Goal: Information Seeking & Learning: Learn about a topic

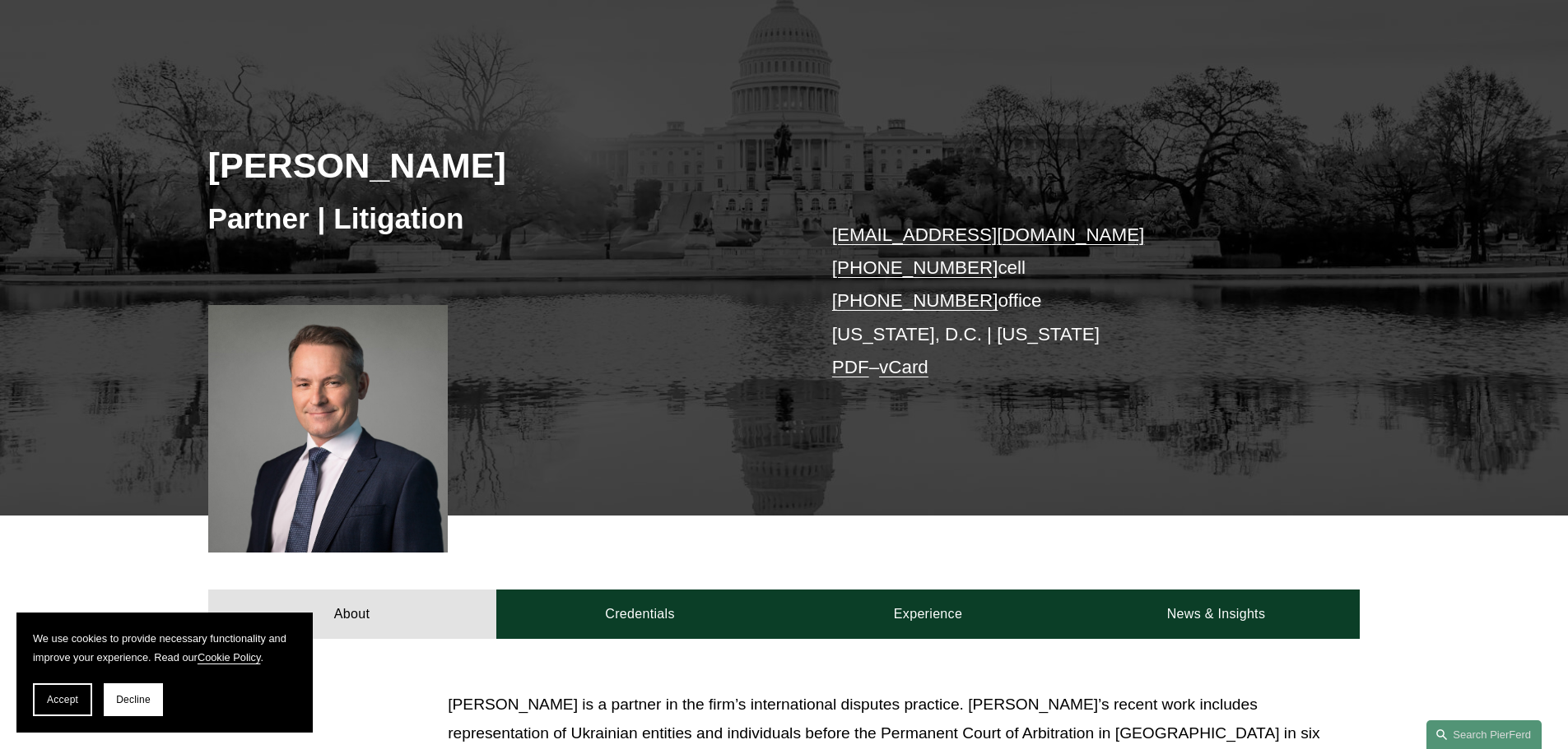
scroll to position [164, 0]
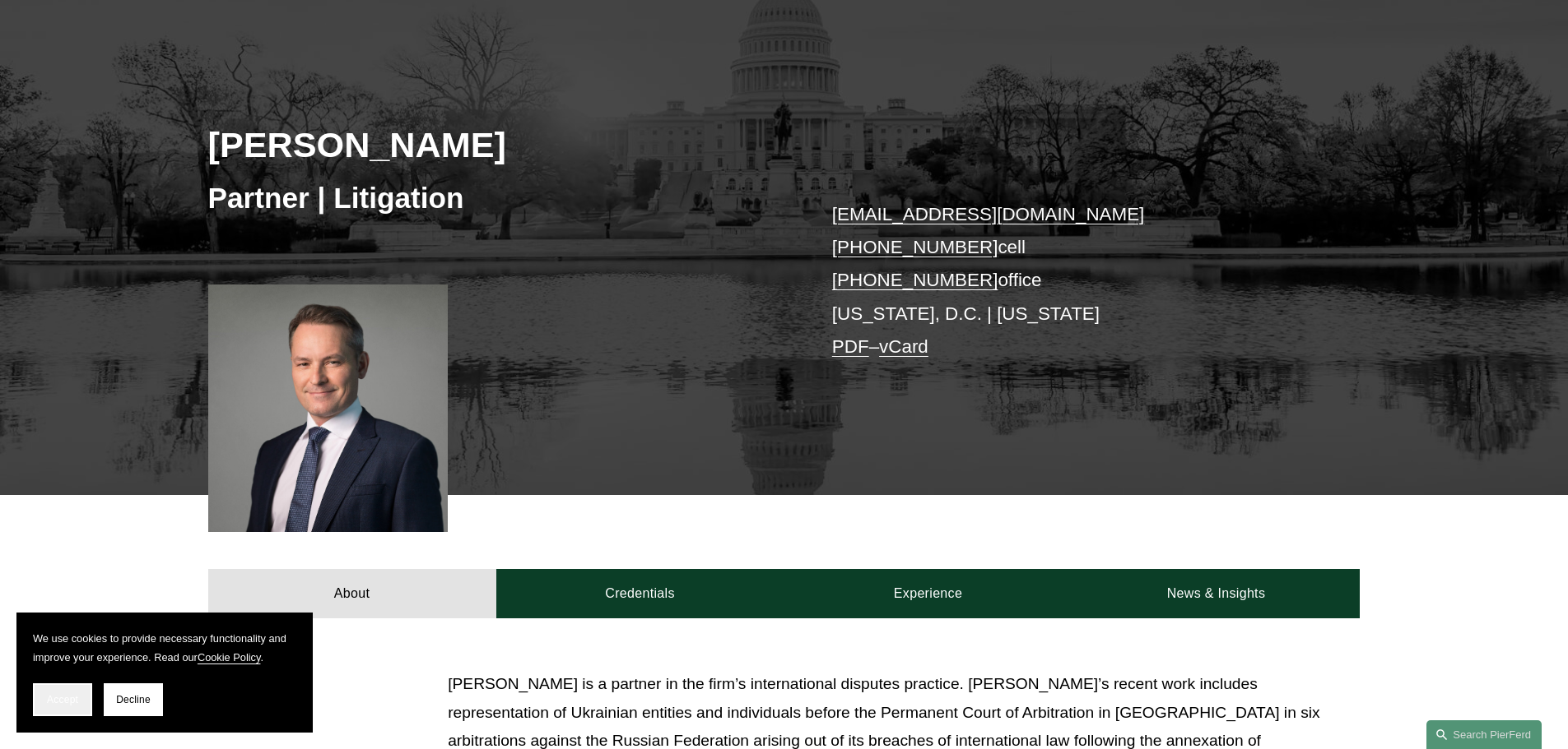
click at [76, 698] on span "Accept" at bounding box center [62, 700] width 31 height 12
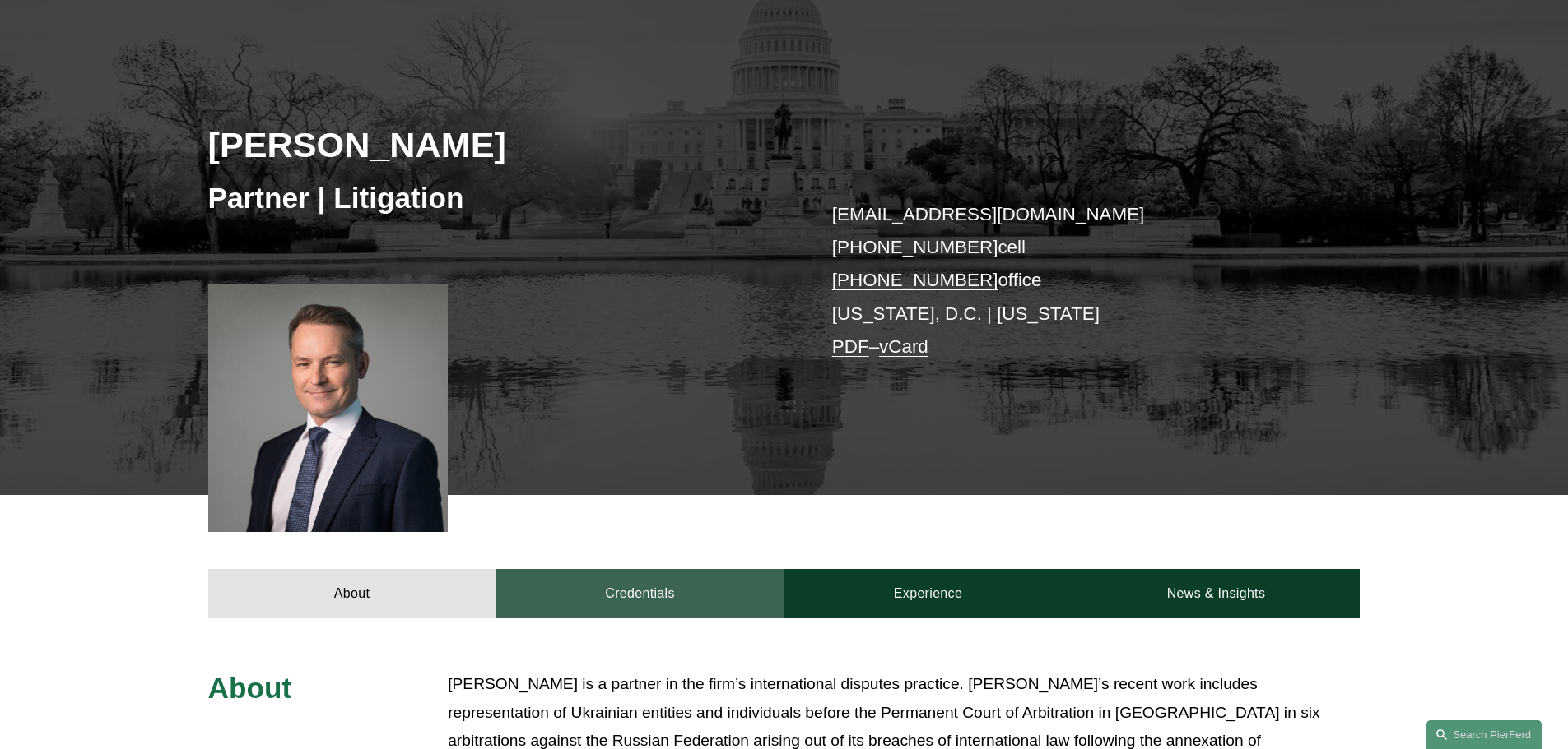
click at [635, 588] on link "Credentials" at bounding box center [640, 594] width 288 height 50
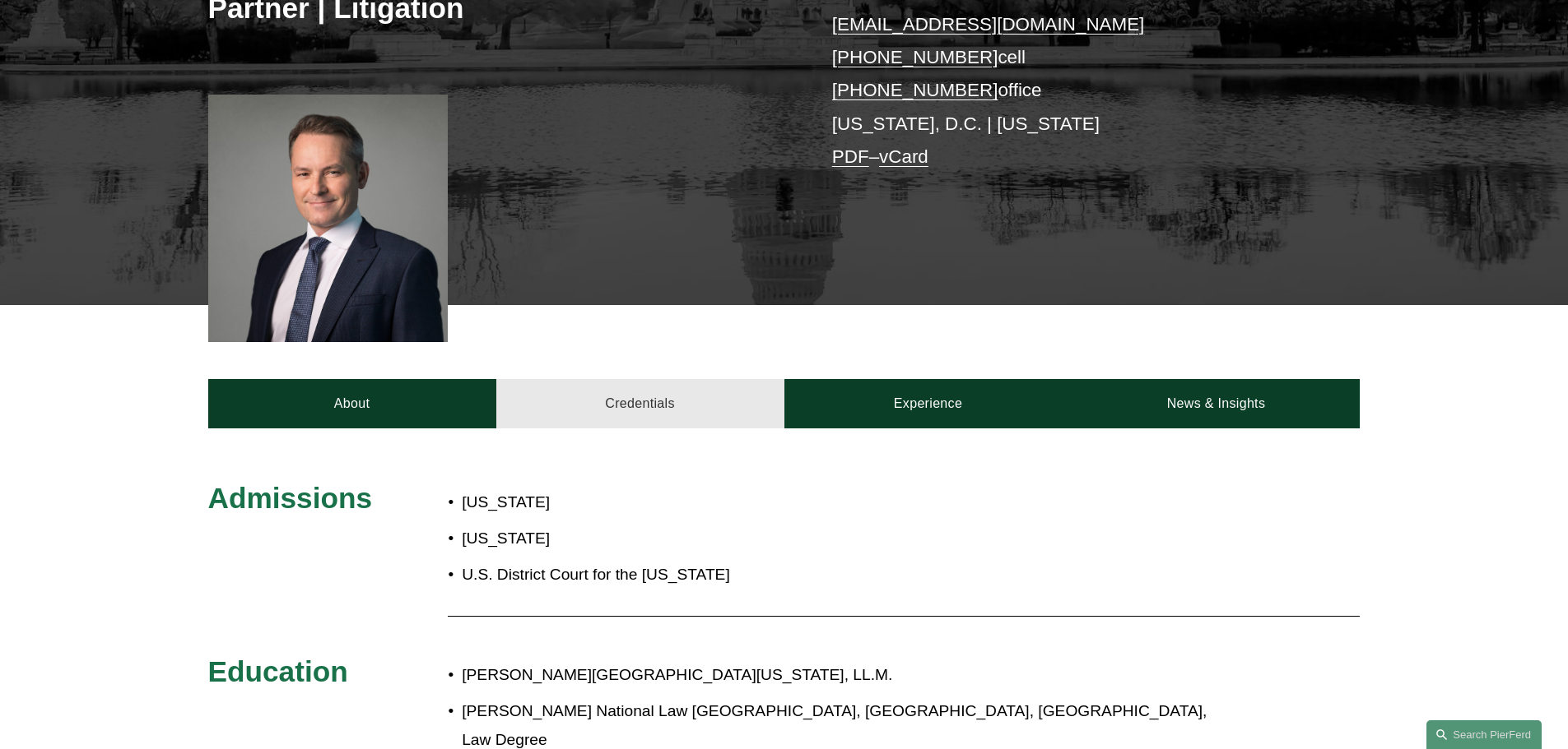
scroll to position [329, 0]
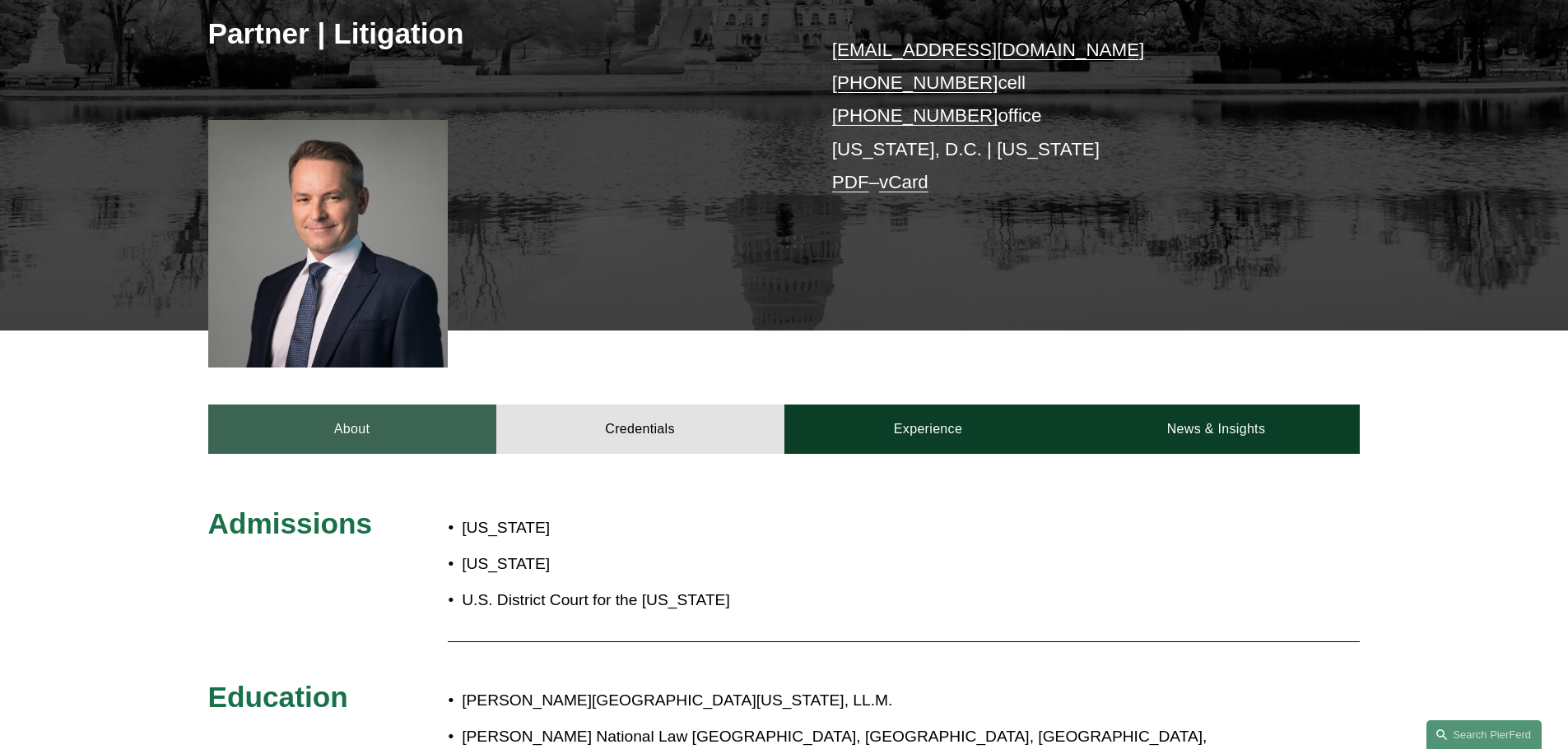
click at [473, 432] on link "About" at bounding box center [352, 429] width 288 height 50
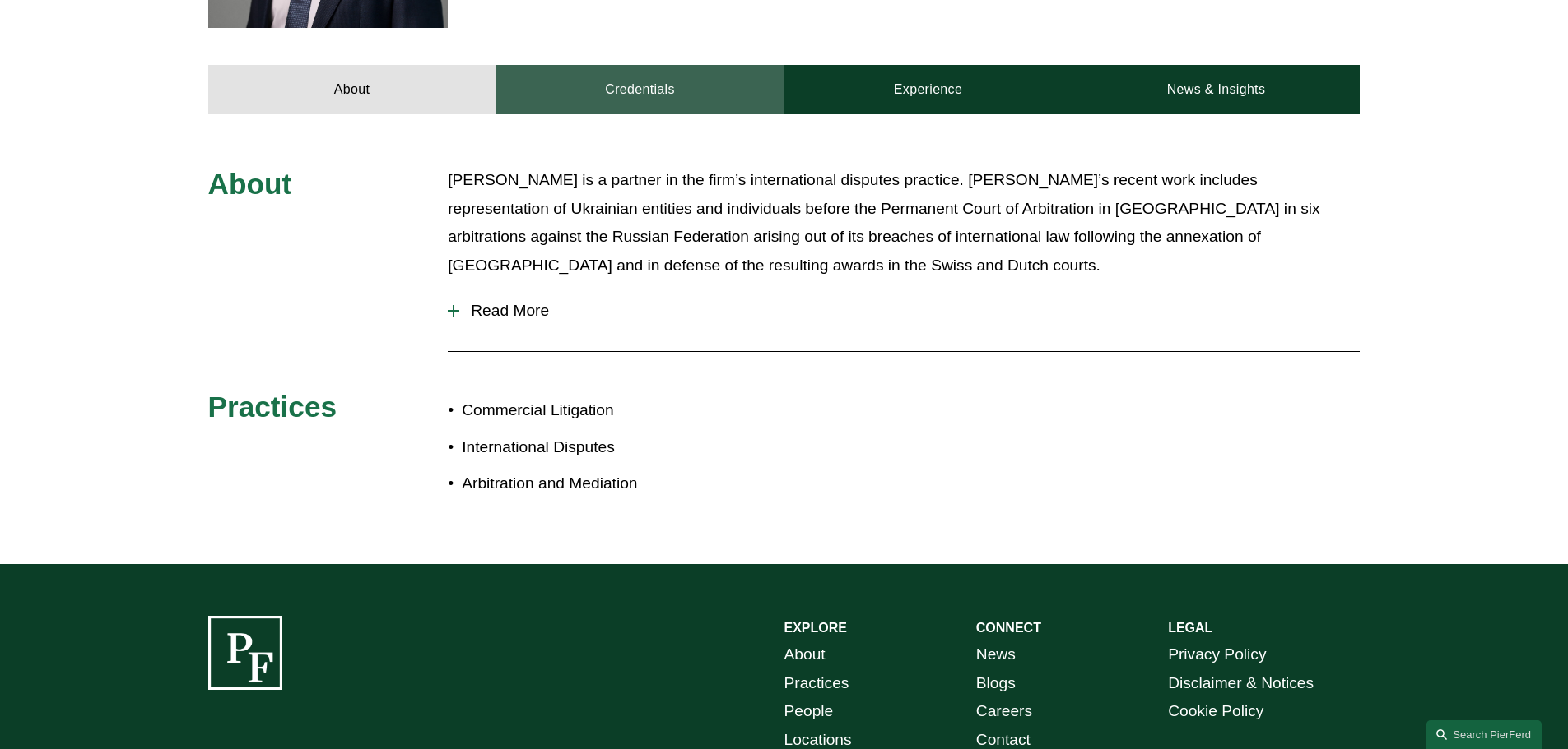
scroll to position [741, 0]
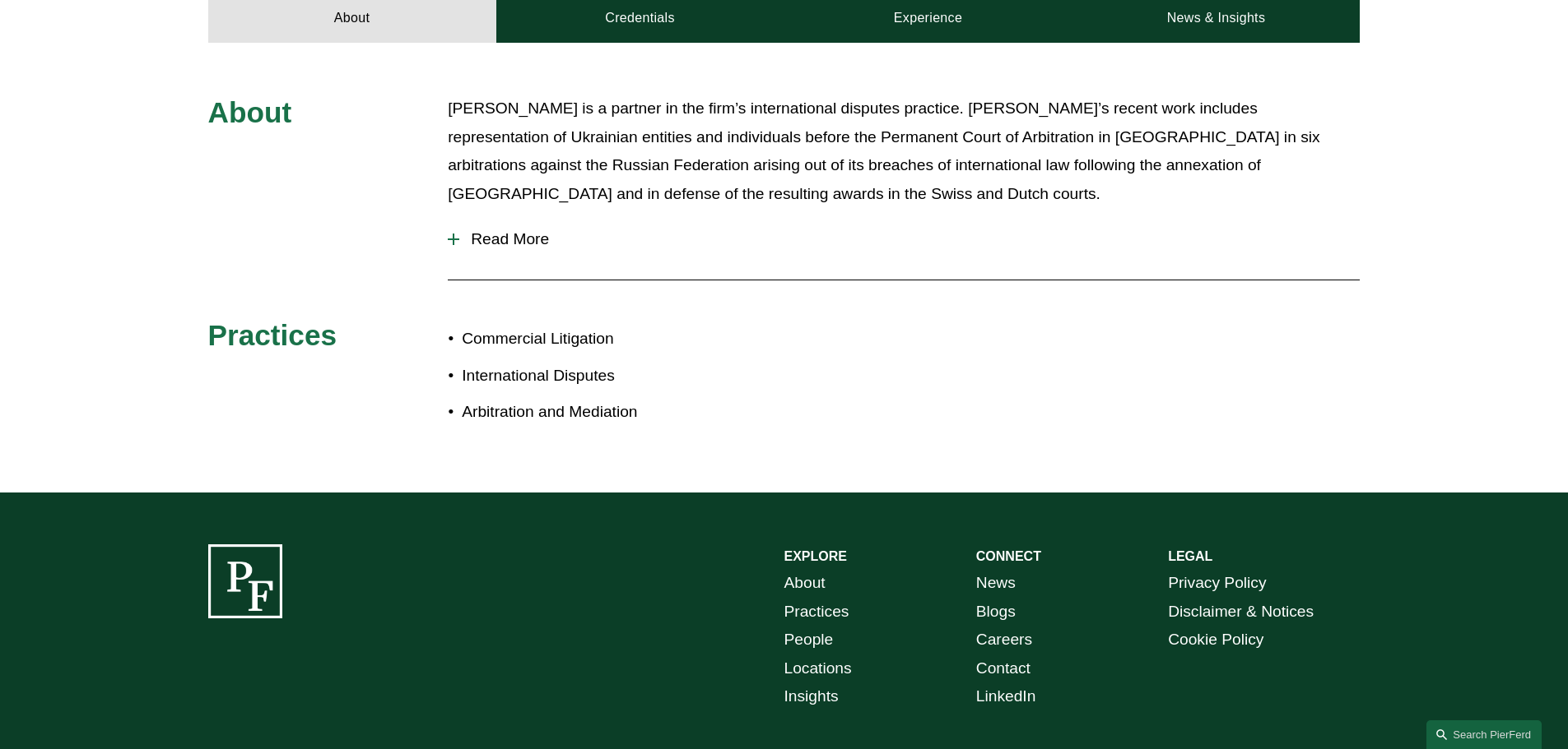
click at [512, 248] on span "Read More" at bounding box center [909, 239] width 900 height 18
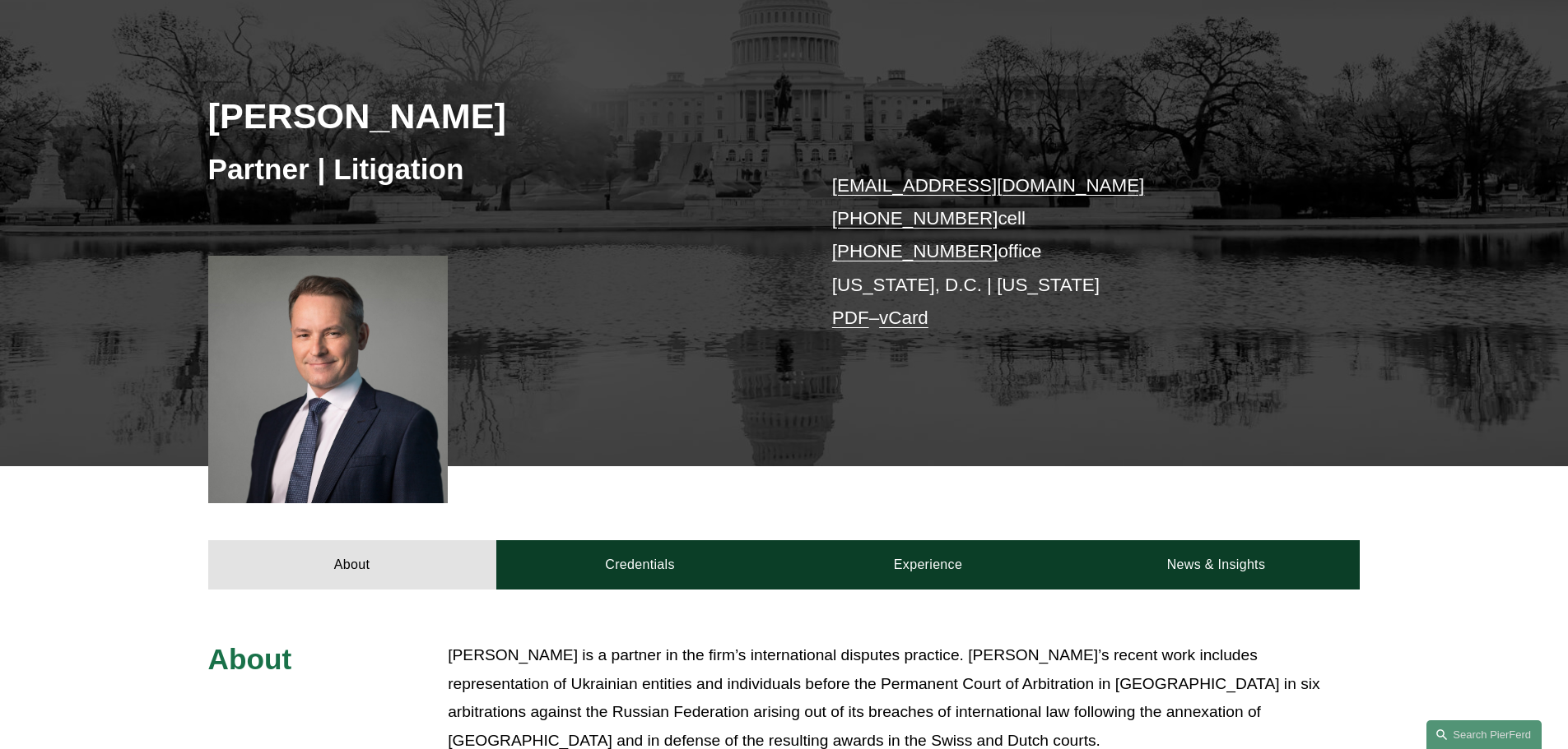
scroll to position [164, 0]
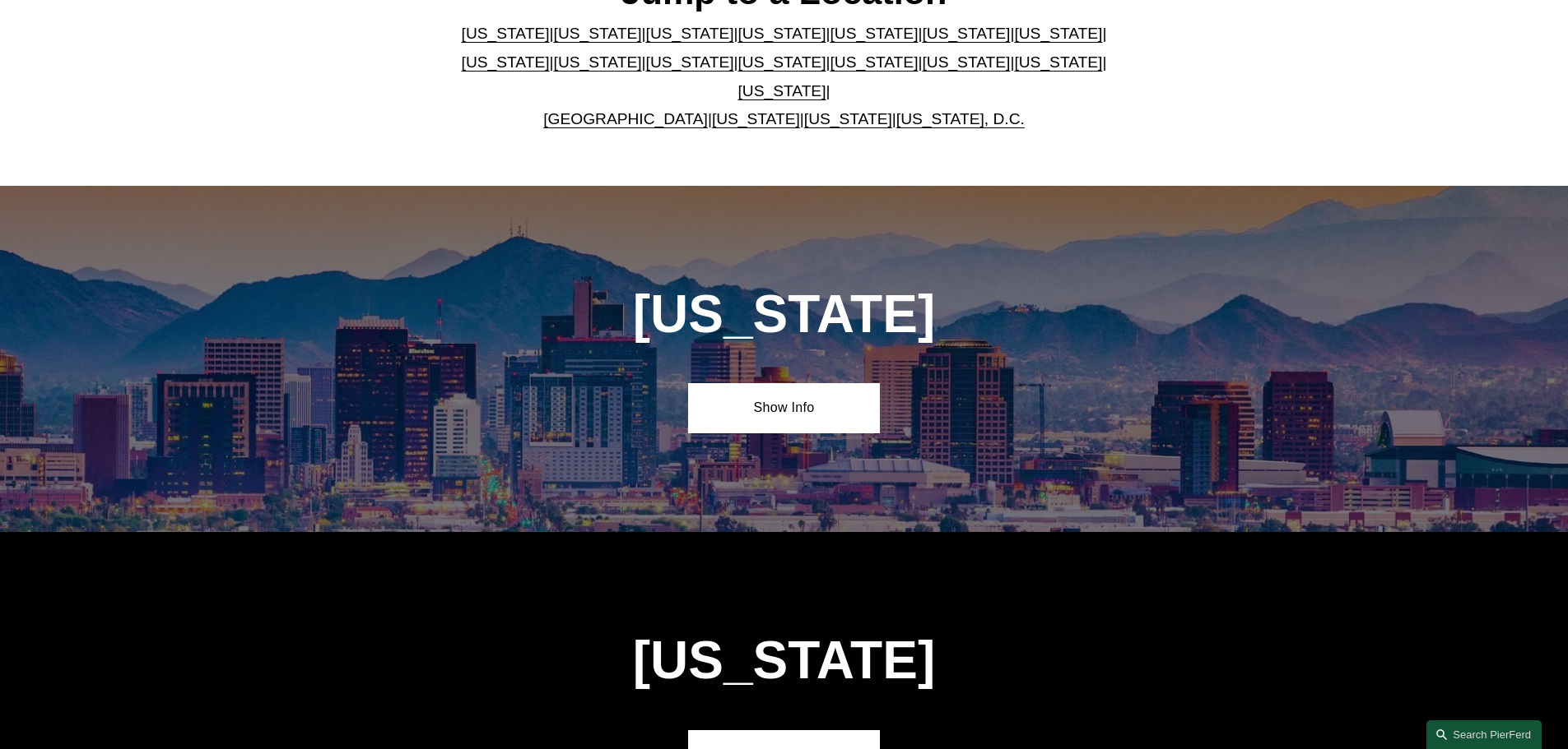
scroll to position [576, 0]
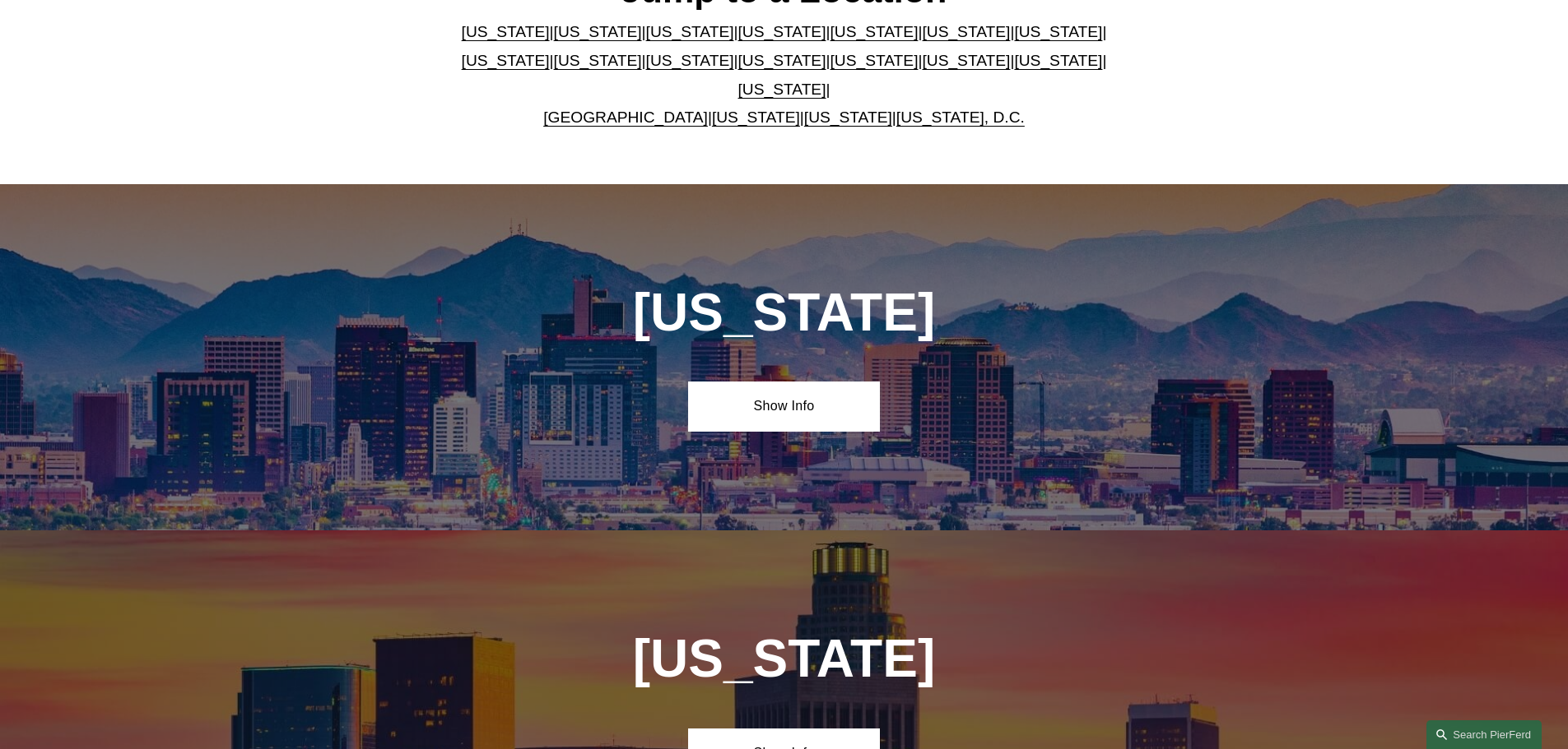
click at [907, 109] on link "[US_STATE], D.C." at bounding box center [960, 117] width 128 height 17
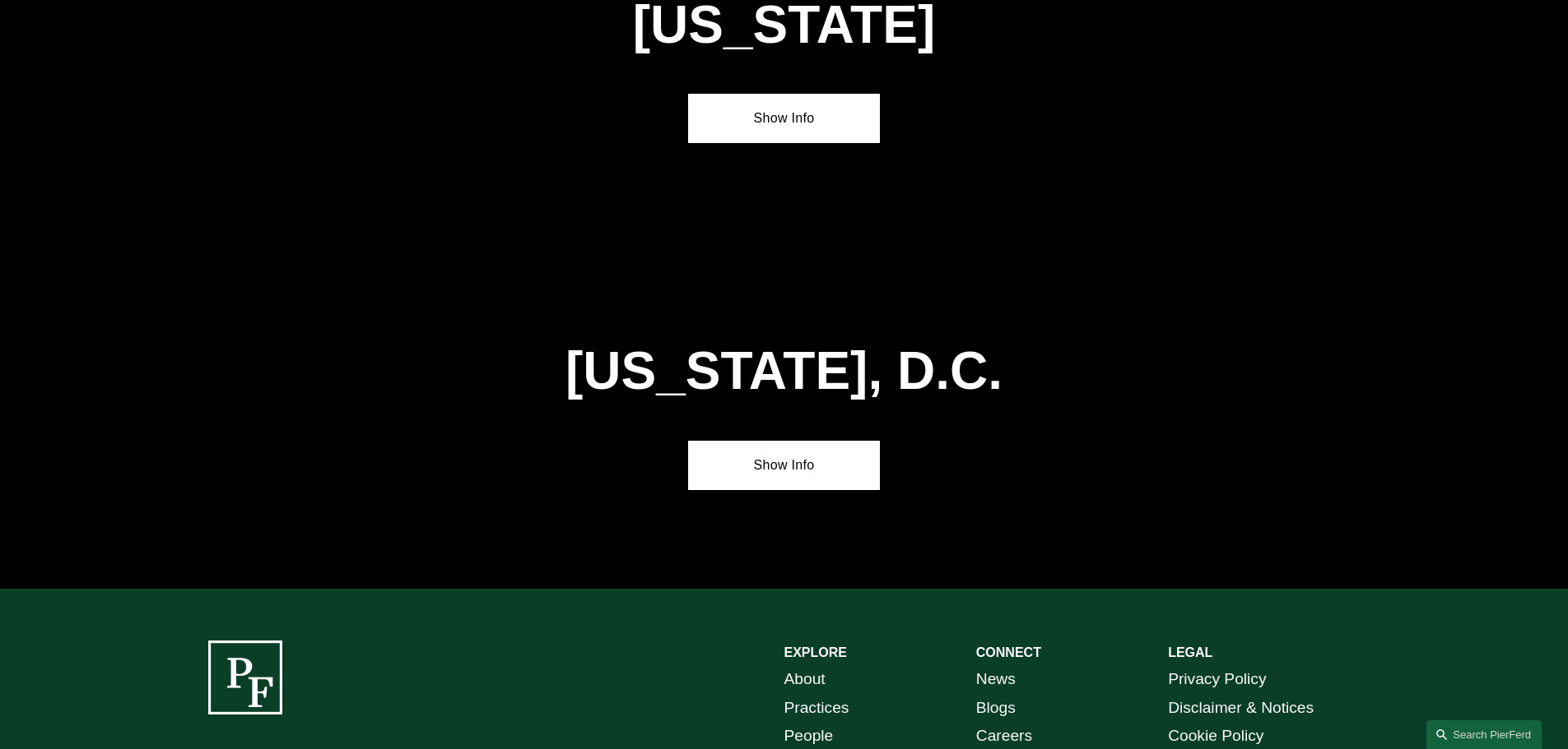
scroll to position [6958, 0]
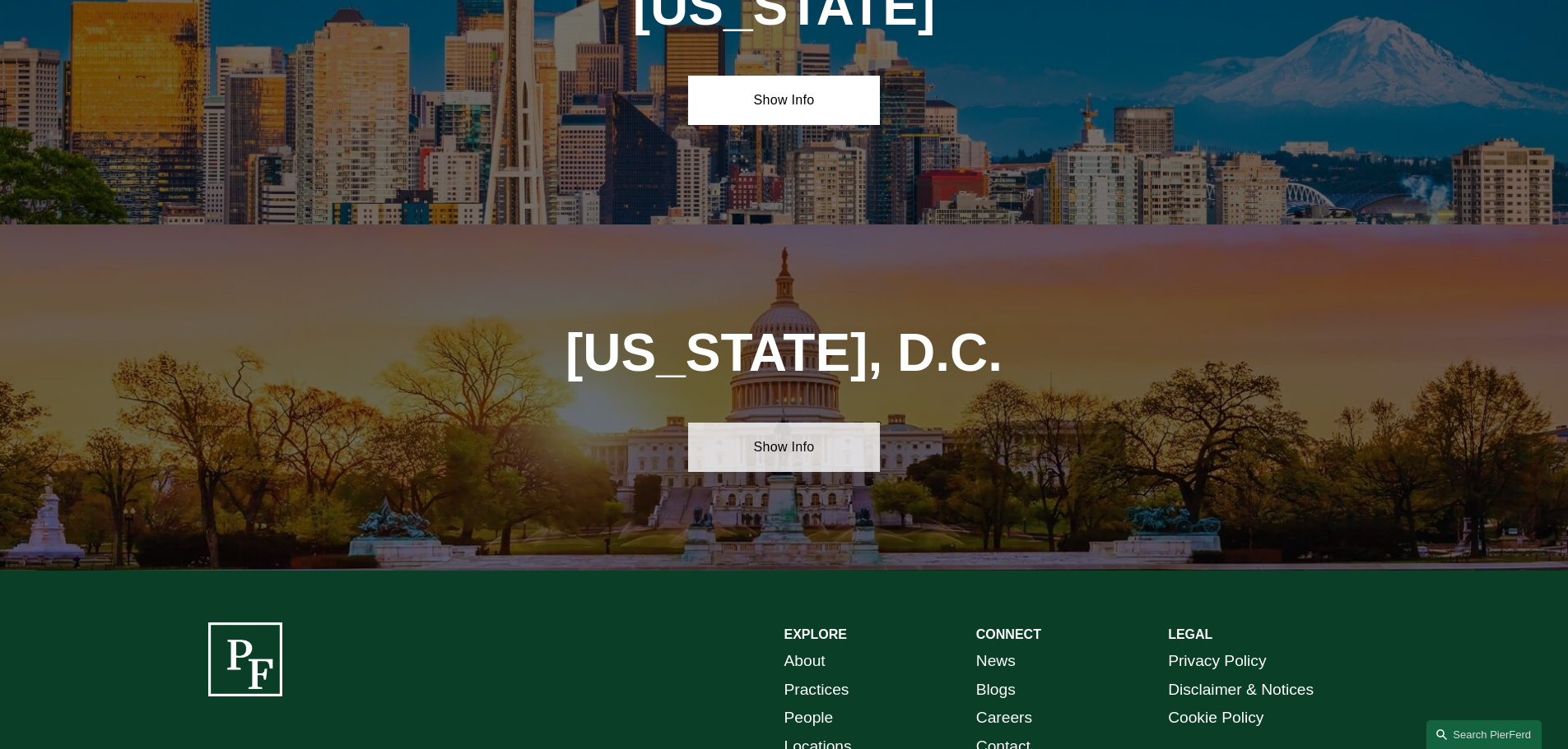
click at [781, 423] on link "Show Info" at bounding box center [783, 447] width 192 height 50
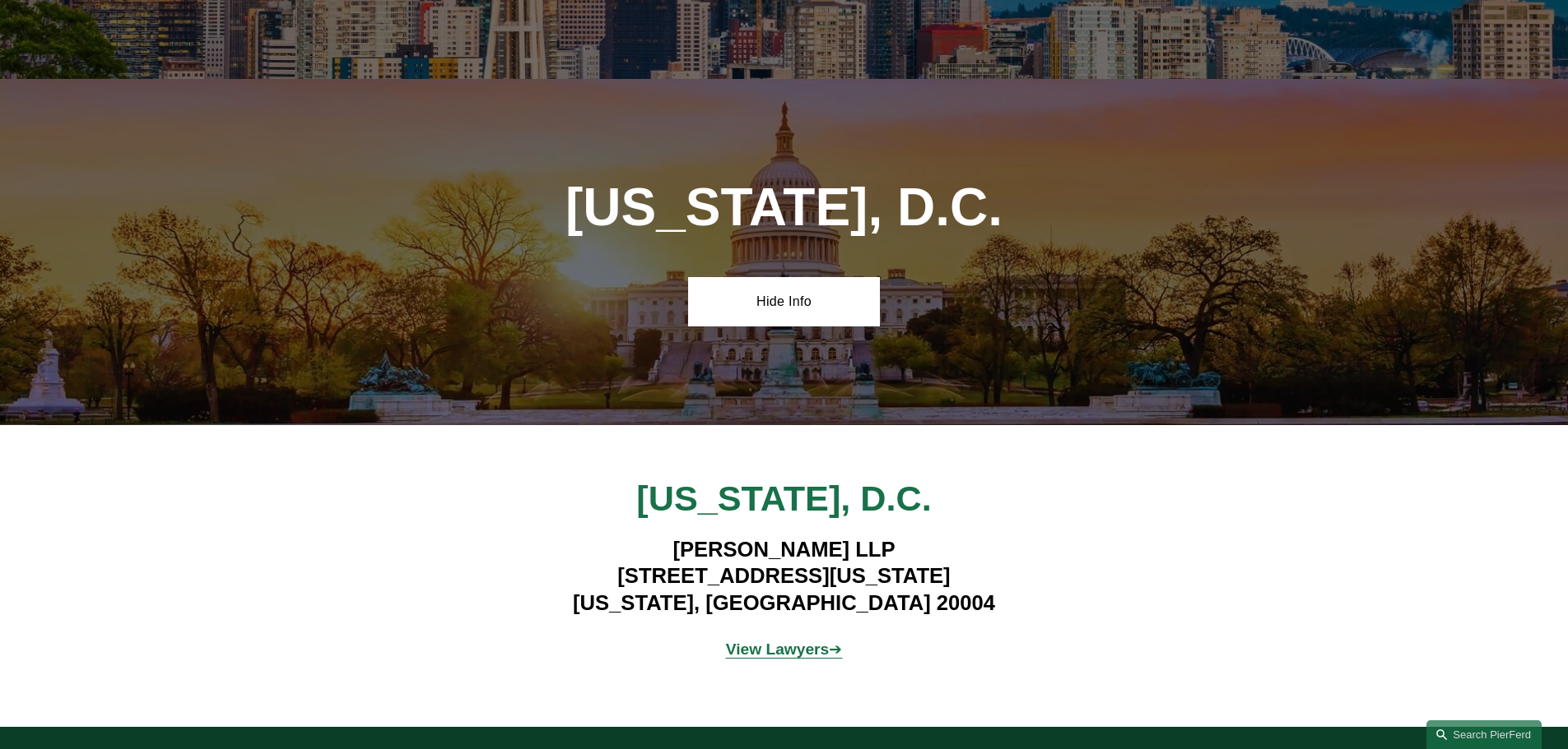
scroll to position [7204, 0]
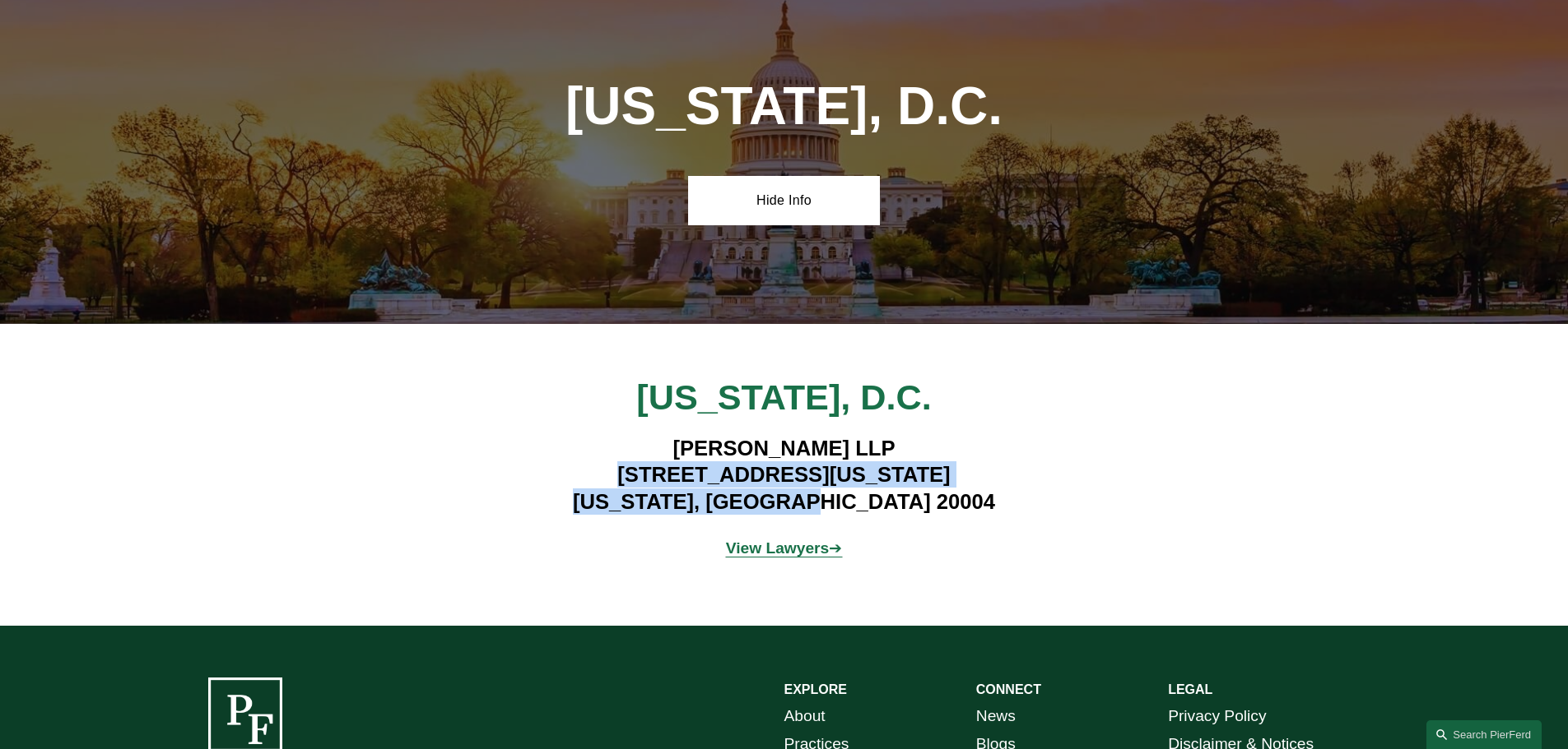
drag, startPoint x: 603, startPoint y: 280, endPoint x: 906, endPoint y: 315, distance: 305.0
click at [906, 435] on h4 "[PERSON_NAME][GEOGRAPHIC_DATA][STREET_ADDRESS][US_STATE][US_STATE]" at bounding box center [783, 475] width 673 height 80
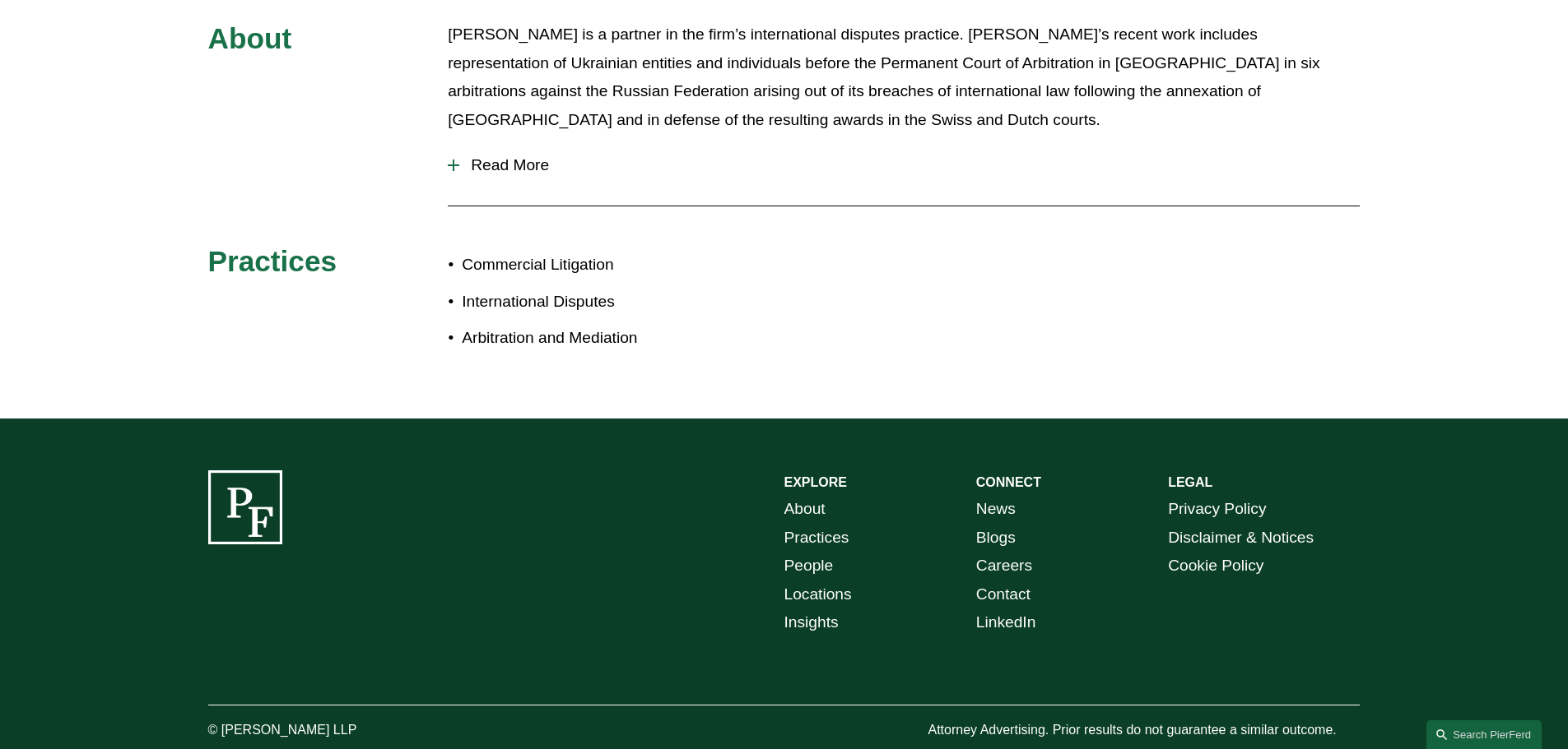
scroll to position [861, 0]
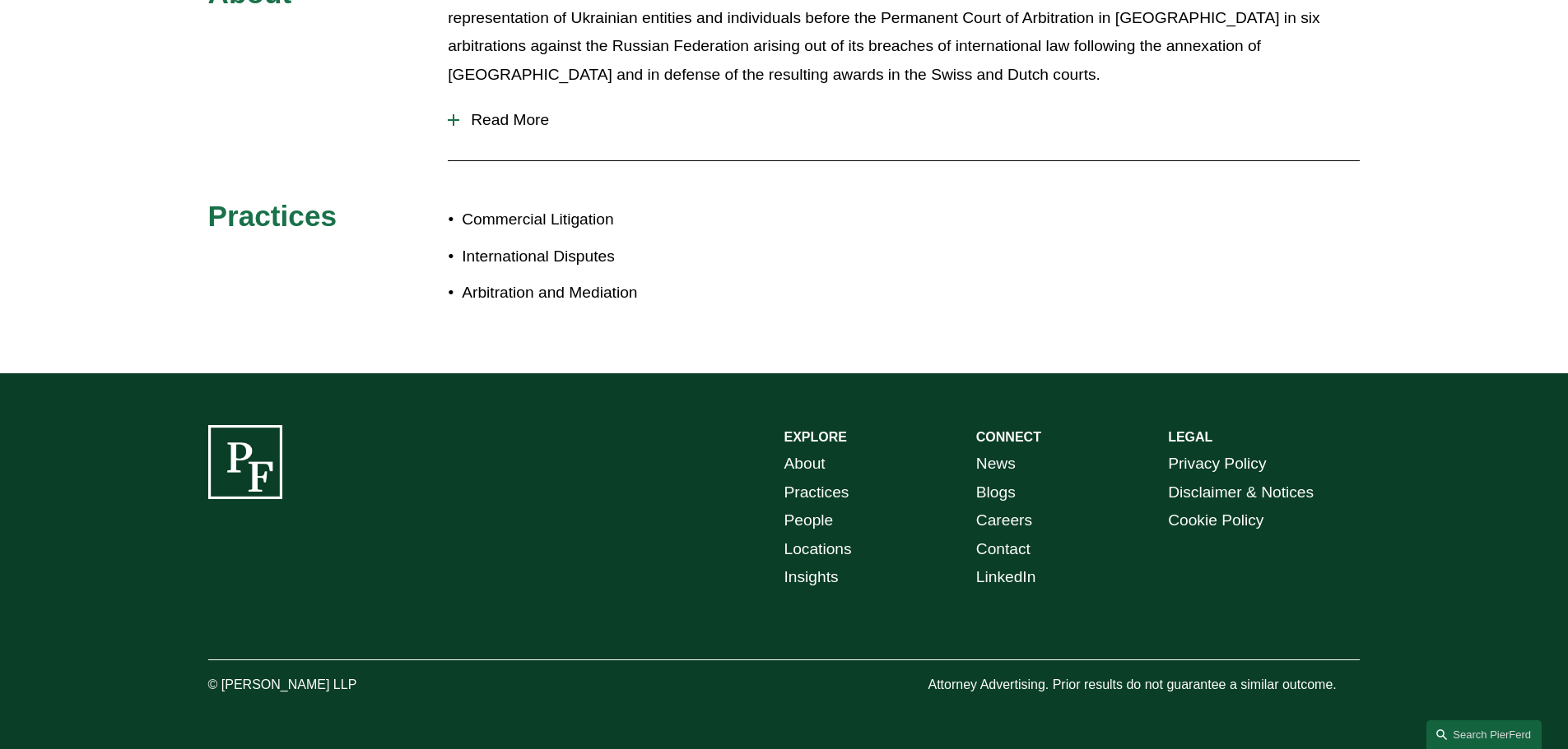
click at [489, 122] on span "Read More" at bounding box center [909, 120] width 900 height 18
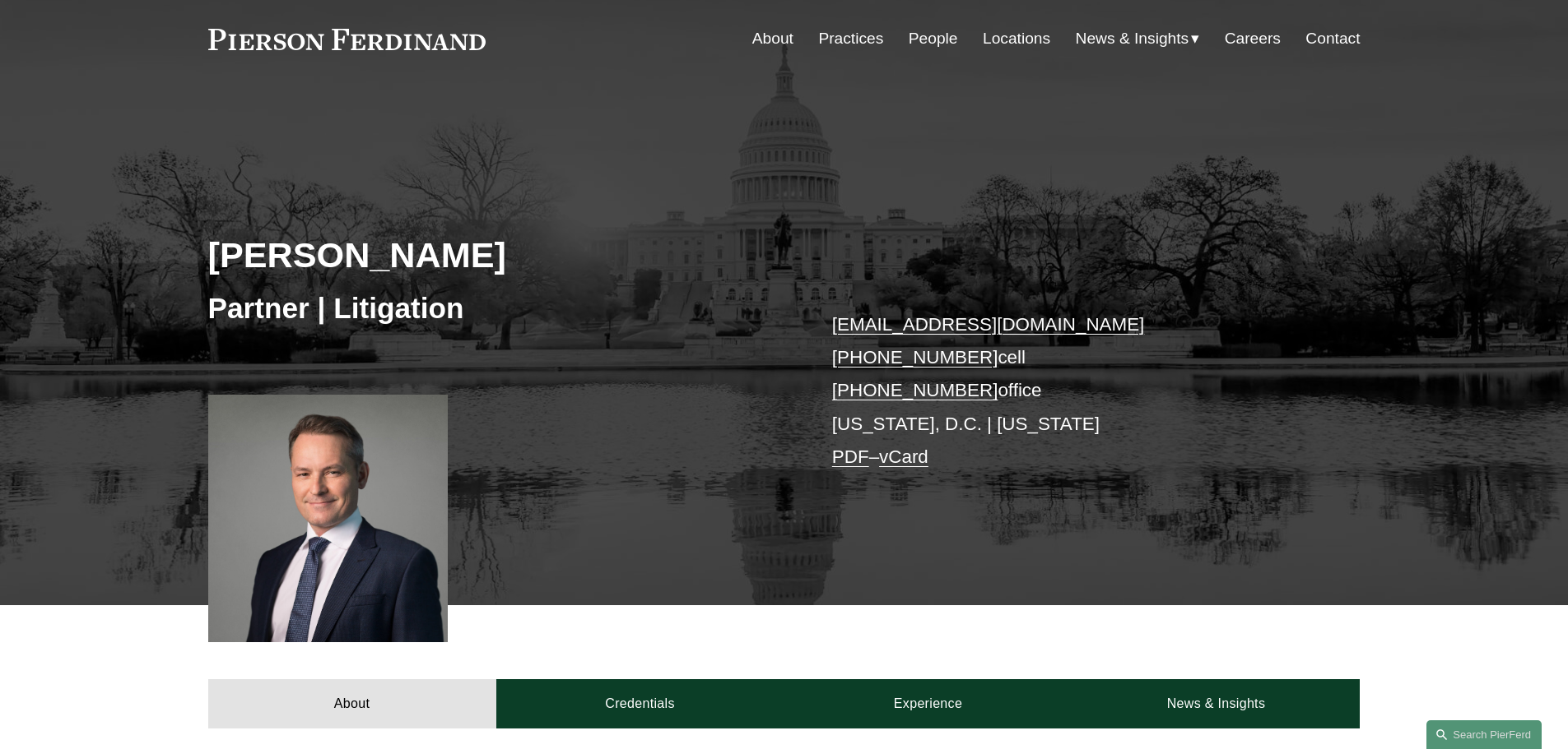
scroll to position [301, 0]
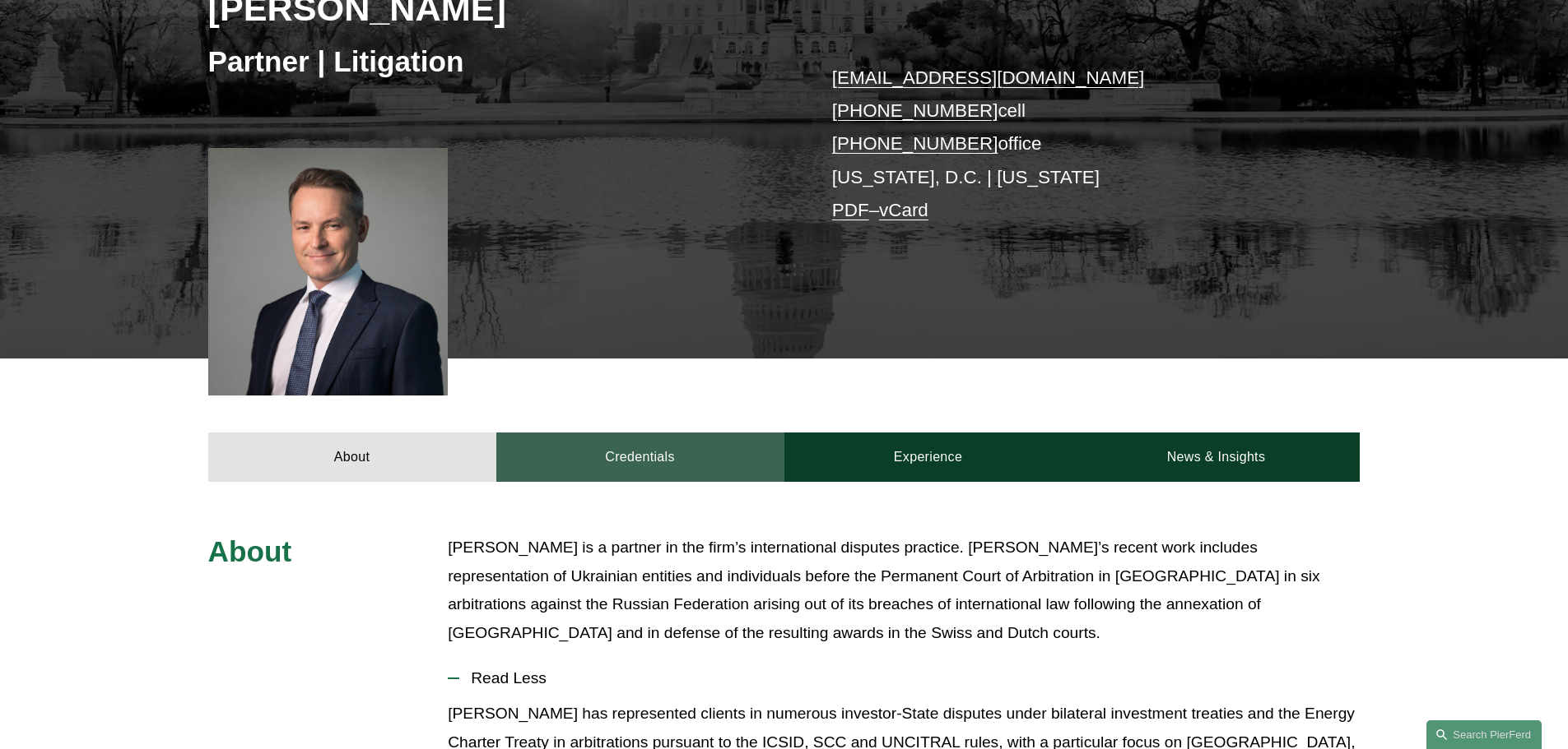
click at [623, 445] on link "Credentials" at bounding box center [640, 457] width 288 height 50
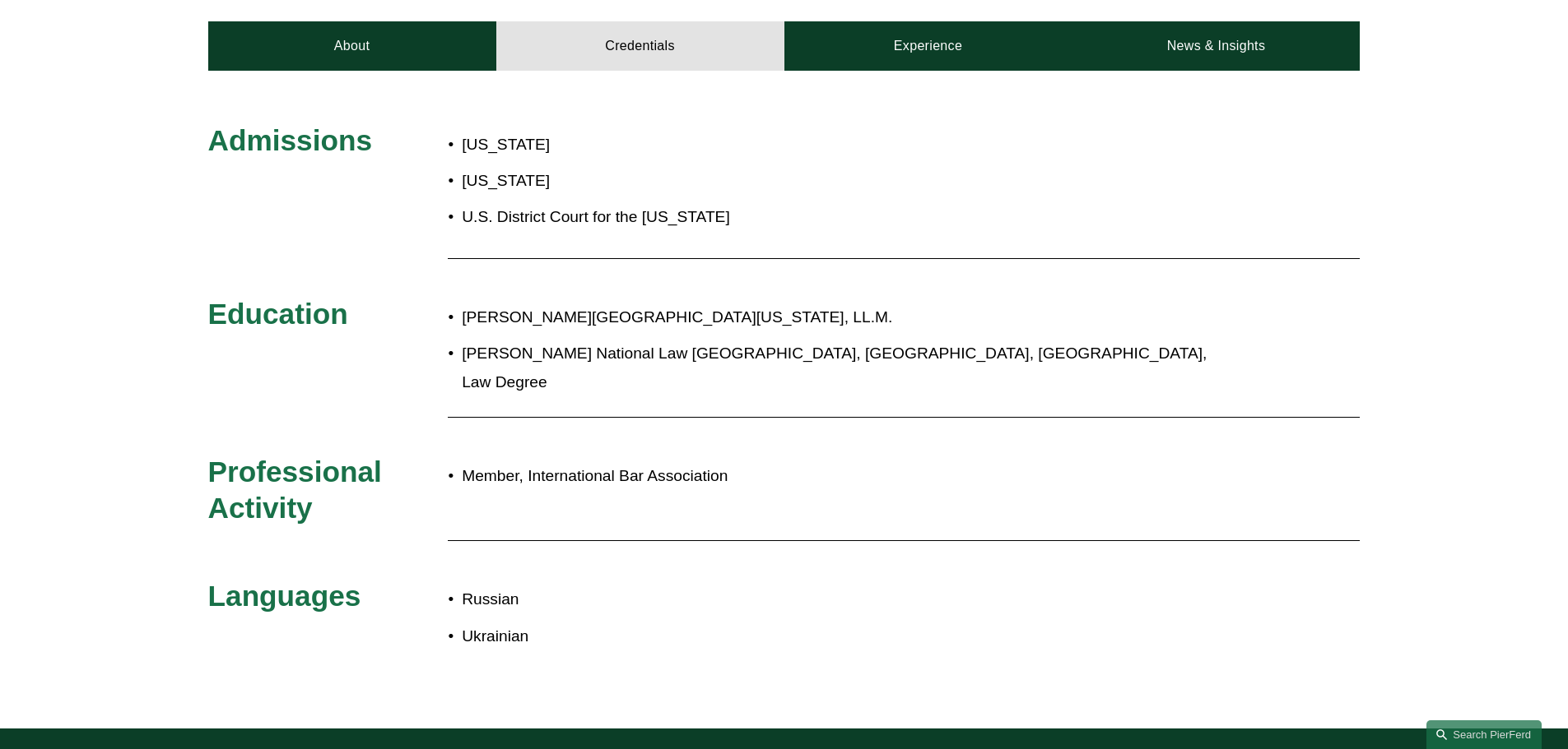
scroll to position [630, 0]
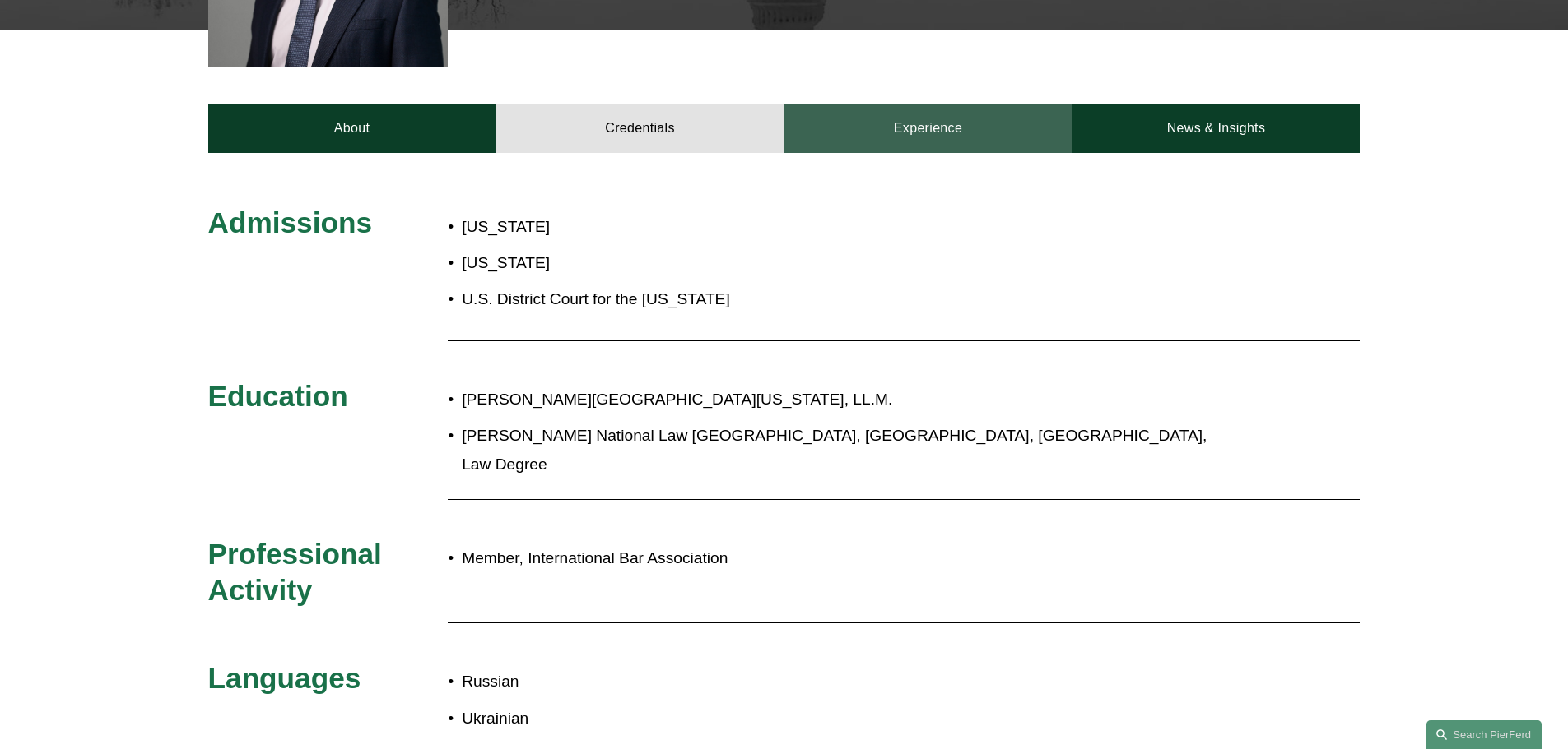
click at [997, 143] on link "Experience" at bounding box center [927, 128] width 288 height 50
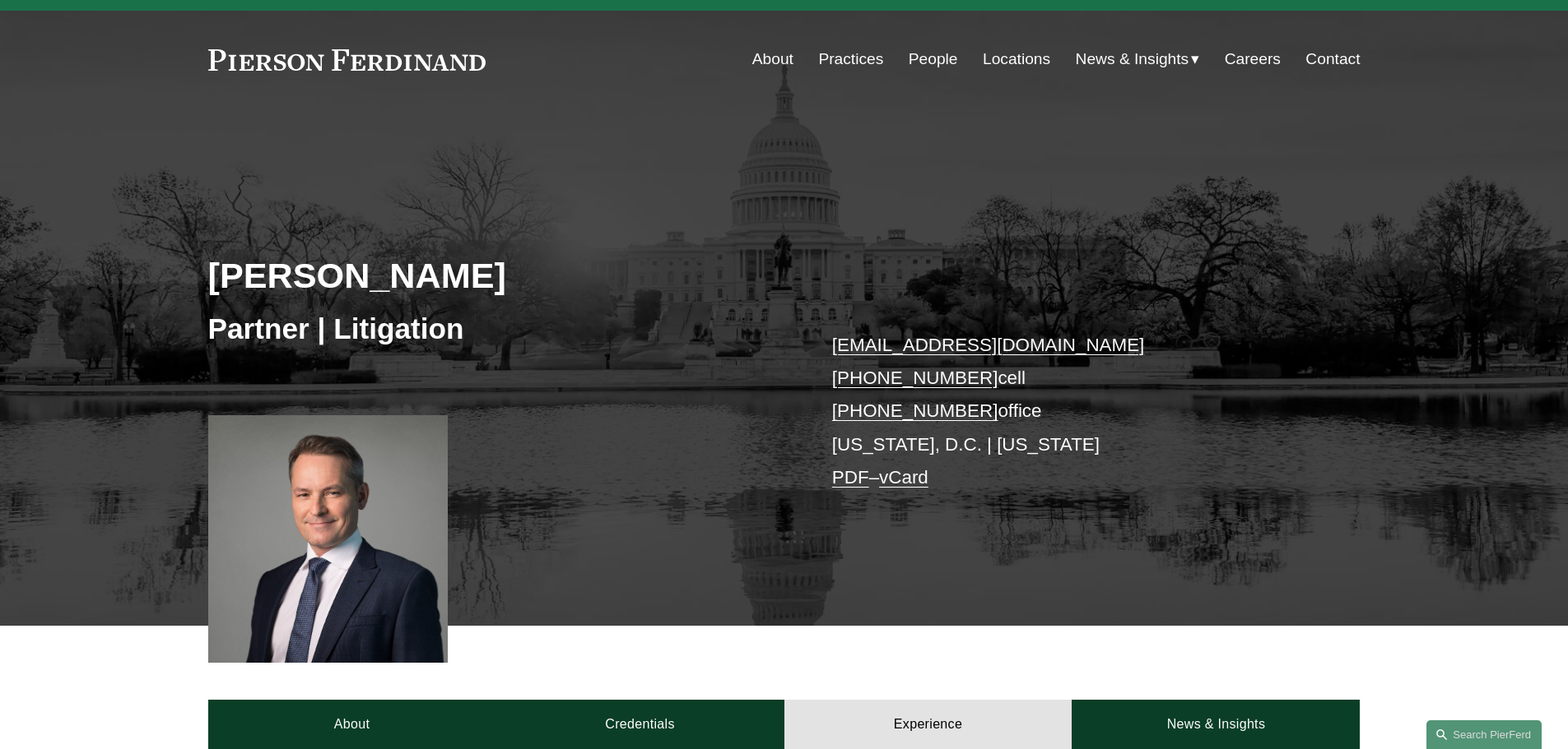
scroll to position [0, 0]
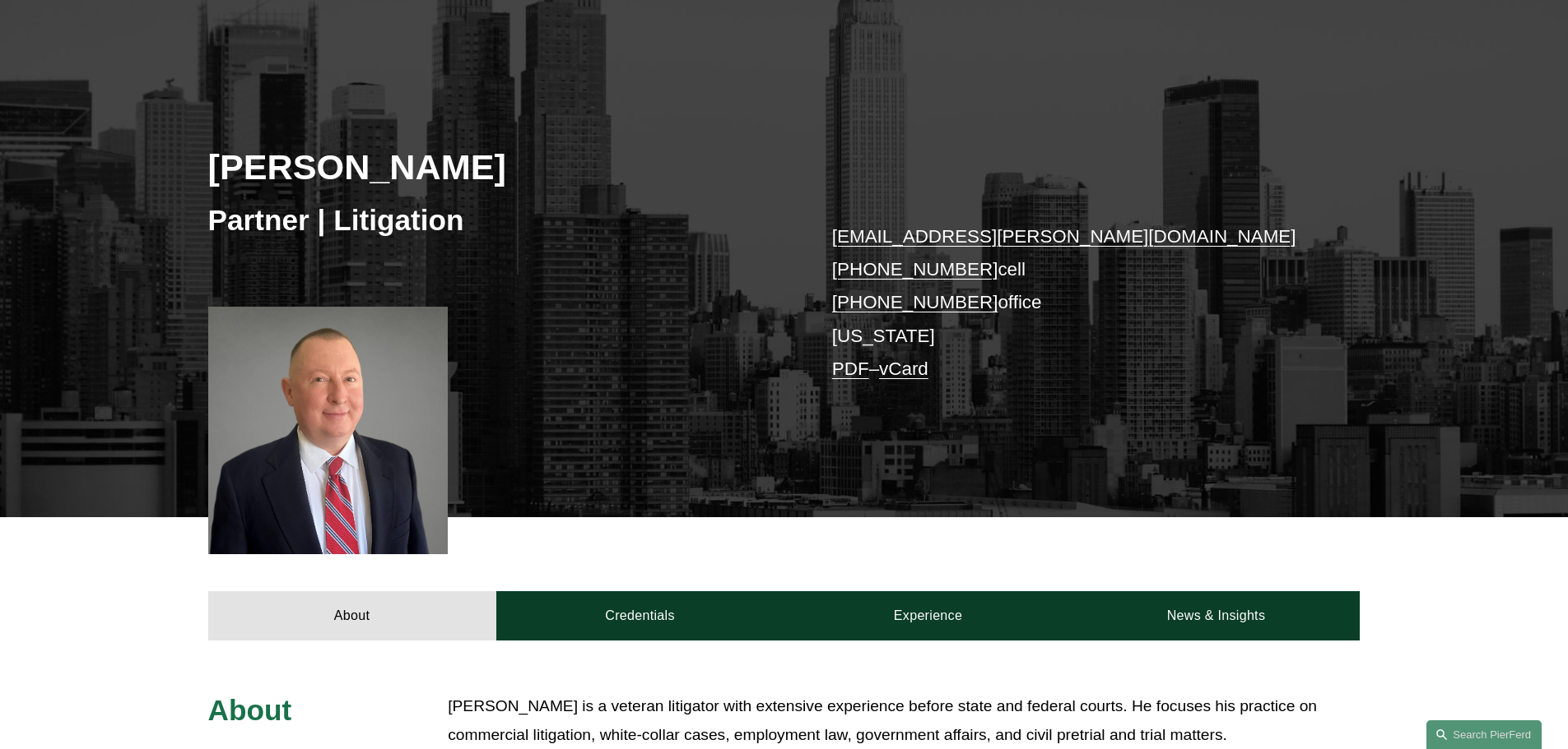
scroll to position [576, 0]
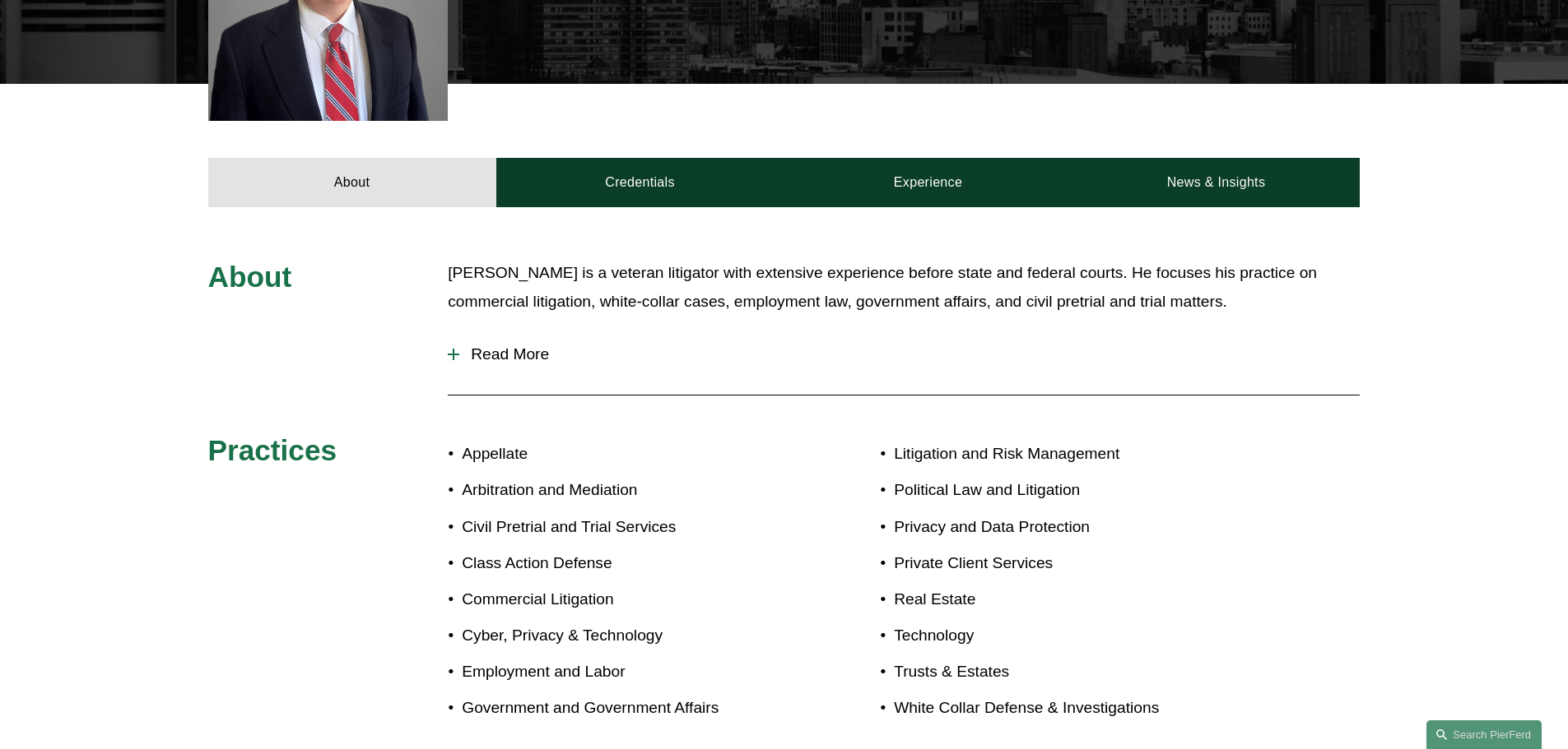
click at [482, 342] on button "Read More" at bounding box center [903, 354] width 911 height 43
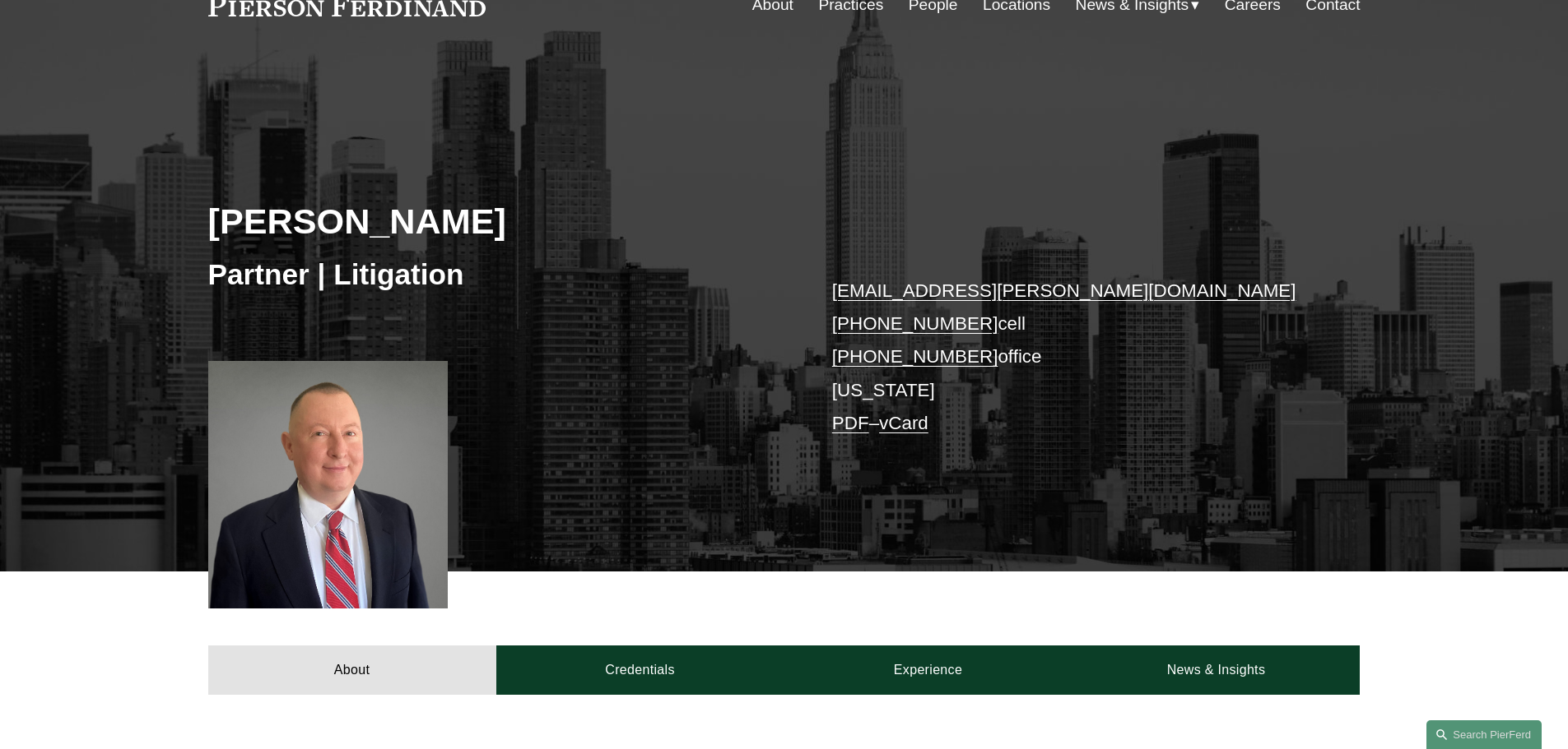
scroll to position [0, 0]
